Goal: Check status: Check status

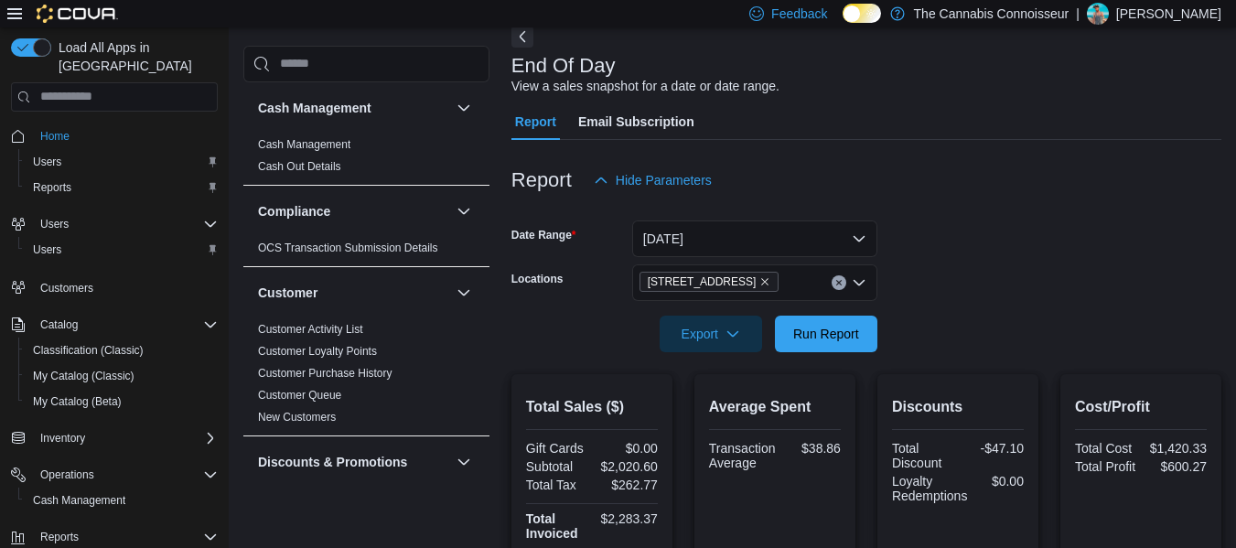
scroll to position [1175, 0]
